Goal: Task Accomplishment & Management: Complete application form

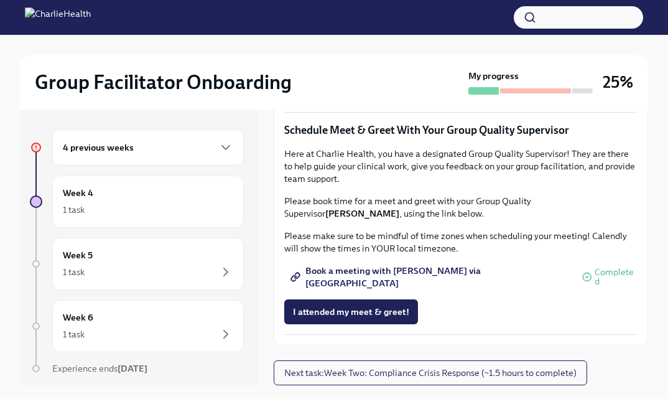
scroll to position [1054, 0]
click at [358, 96] on span "I attended TWO group observation hours!" at bounding box center [377, 89] width 169 height 12
click at [382, 304] on button "I attended my meet & greet!" at bounding box center [351, 311] width 134 height 25
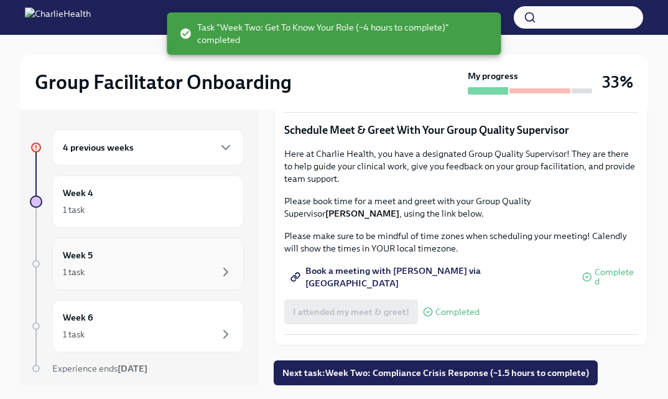
click at [181, 267] on div "1 task" at bounding box center [148, 271] width 170 height 15
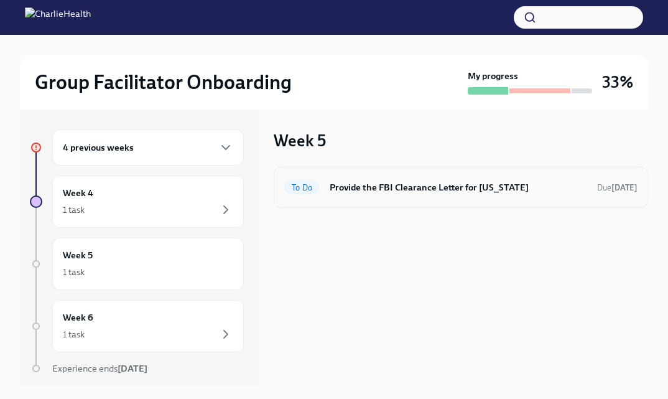
click at [392, 183] on h6 "Provide the FBI Clearance Letter for [US_STATE]" at bounding box center [459, 187] width 258 height 14
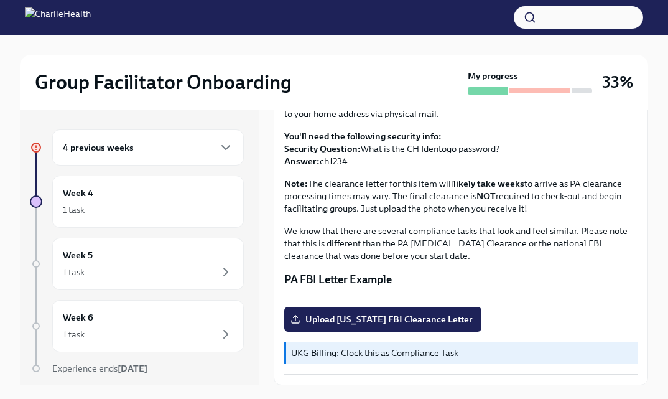
scroll to position [21, 0]
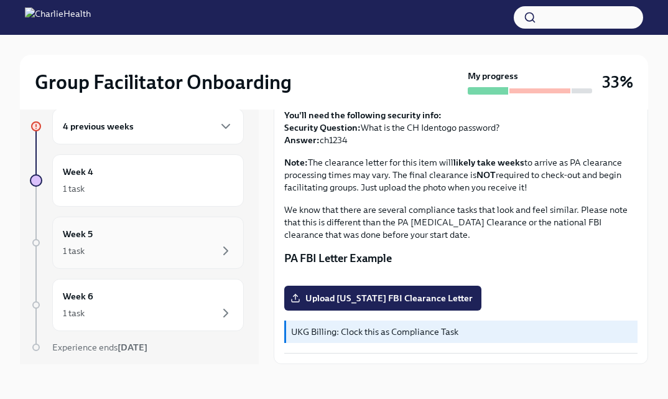
click at [147, 241] on div "Week 5 1 task" at bounding box center [148, 242] width 170 height 31
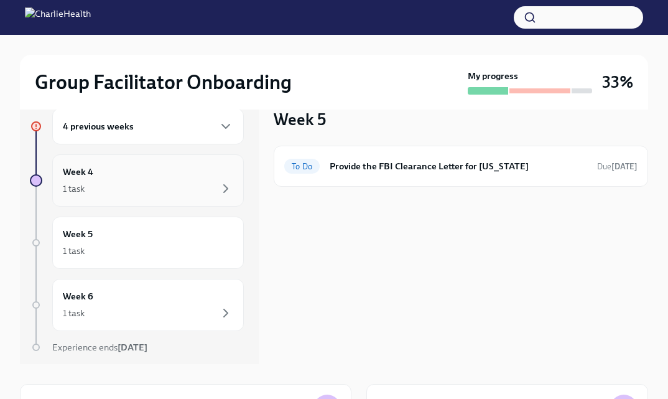
click at [160, 177] on div "Week 4 1 task" at bounding box center [148, 180] width 170 height 31
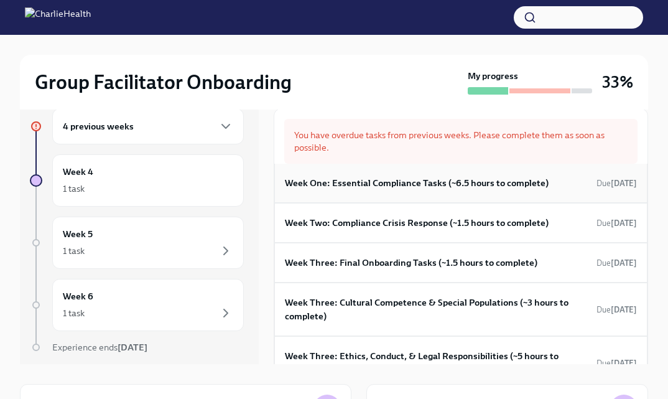
click at [392, 184] on h6 "Week One: Essential Compliance Tasks (~6.5 hours to complete)" at bounding box center [417, 183] width 264 height 14
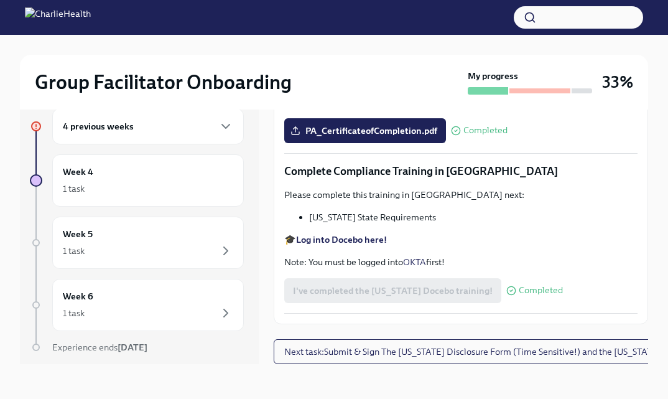
scroll to position [2419, 0]
